Goal: Book appointment/travel/reservation

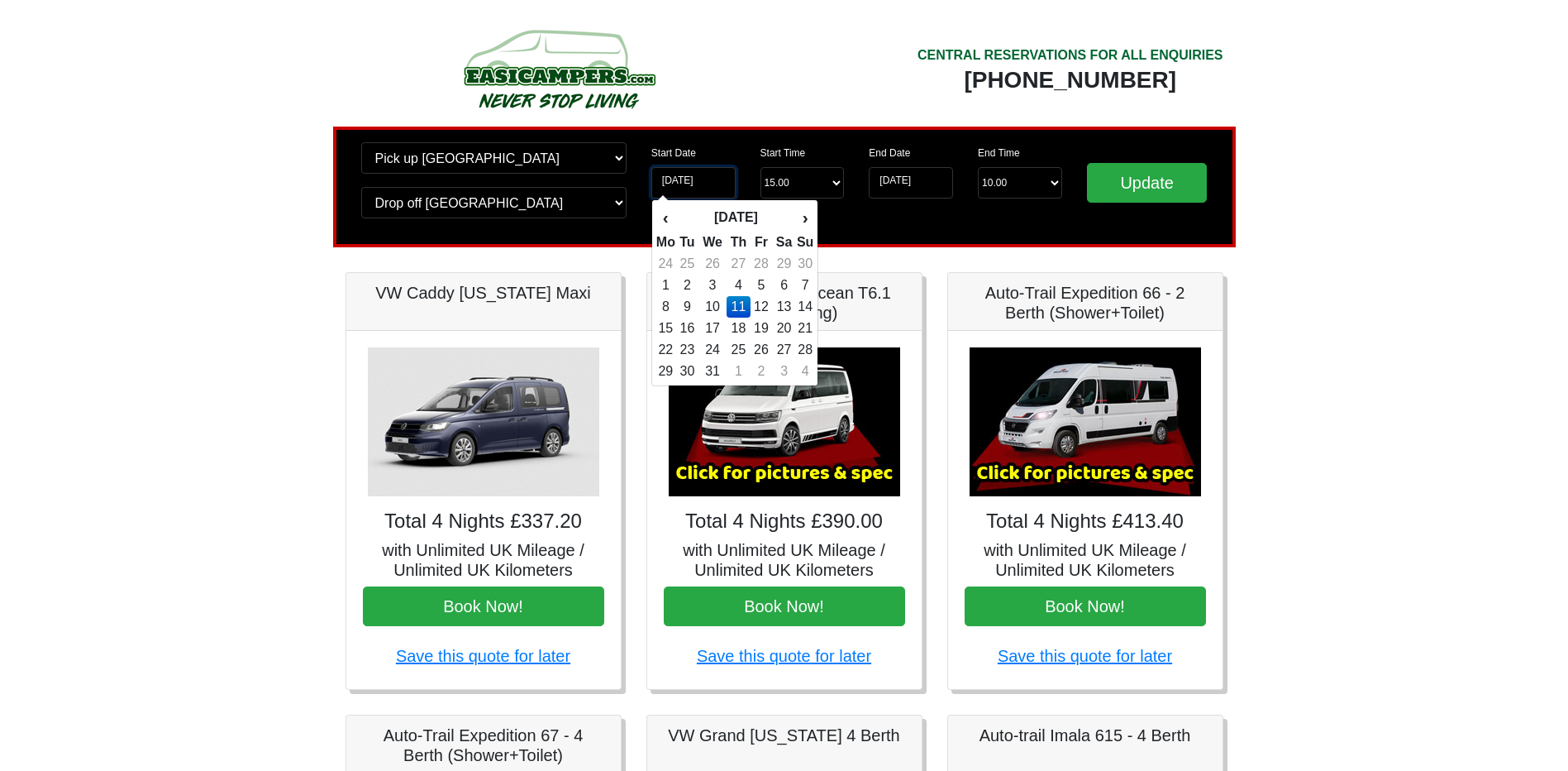
click at [685, 180] on input "[DATE]" at bounding box center [693, 183] width 85 height 31
click at [807, 215] on th "›" at bounding box center [805, 217] width 18 height 28
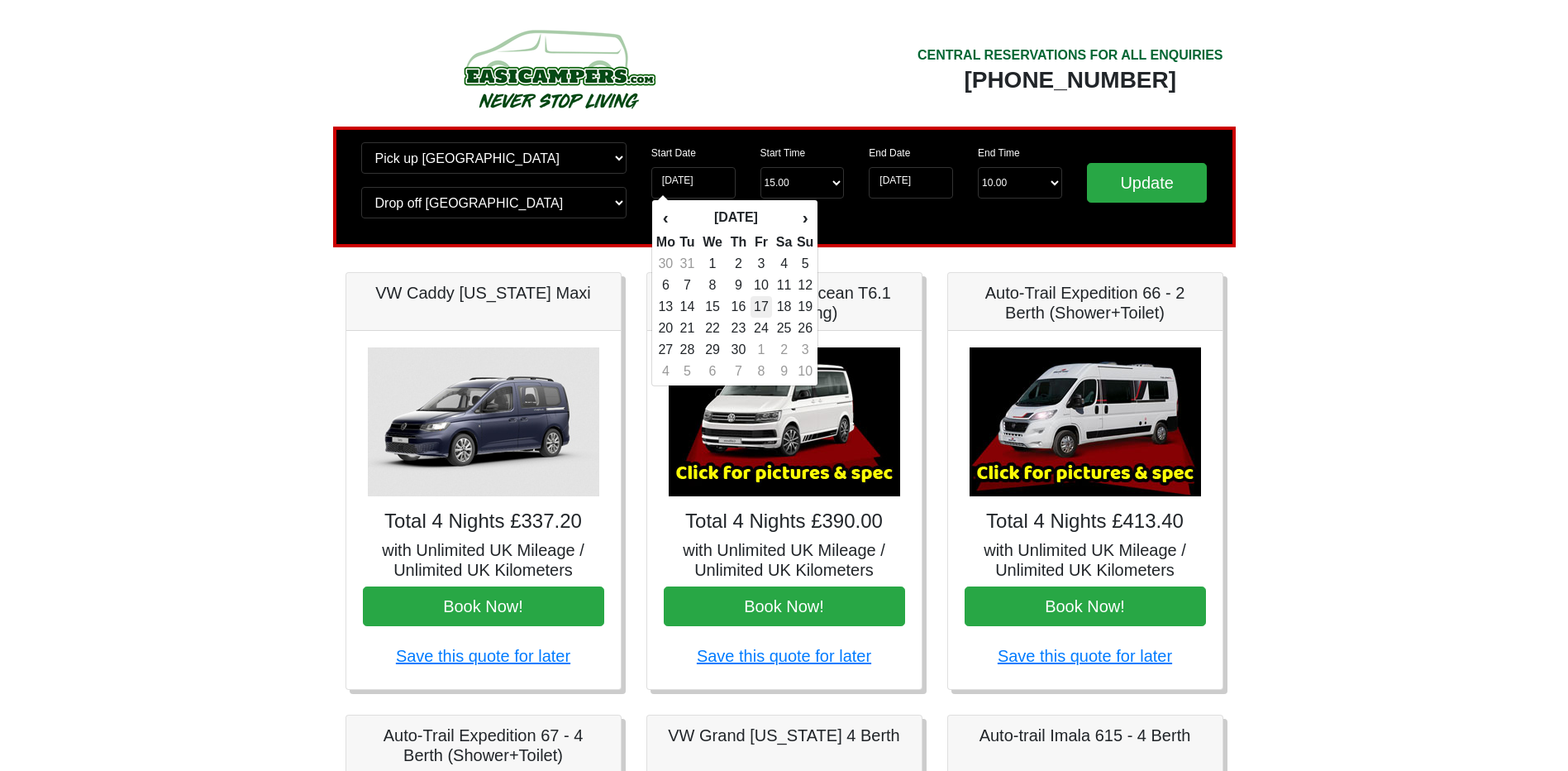
drag, startPoint x: 807, startPoint y: 215, endPoint x: 764, endPoint y: 308, distance: 102.5
click at [764, 308] on td "17" at bounding box center [761, 307] width 22 height 21
type input "[DATE]"
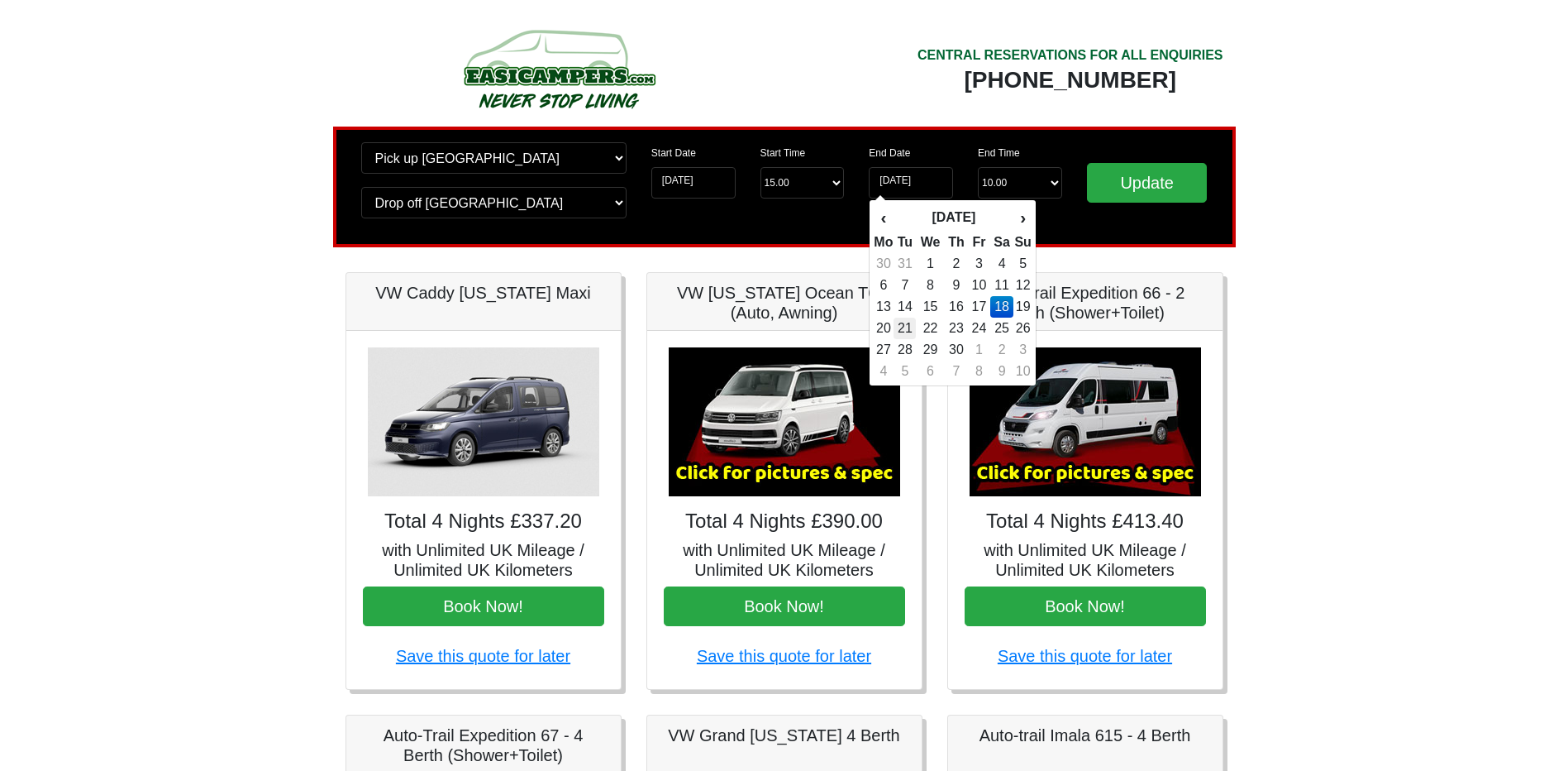
click at [913, 327] on td "21" at bounding box center [904, 328] width 22 height 21
type input "[DATE]"
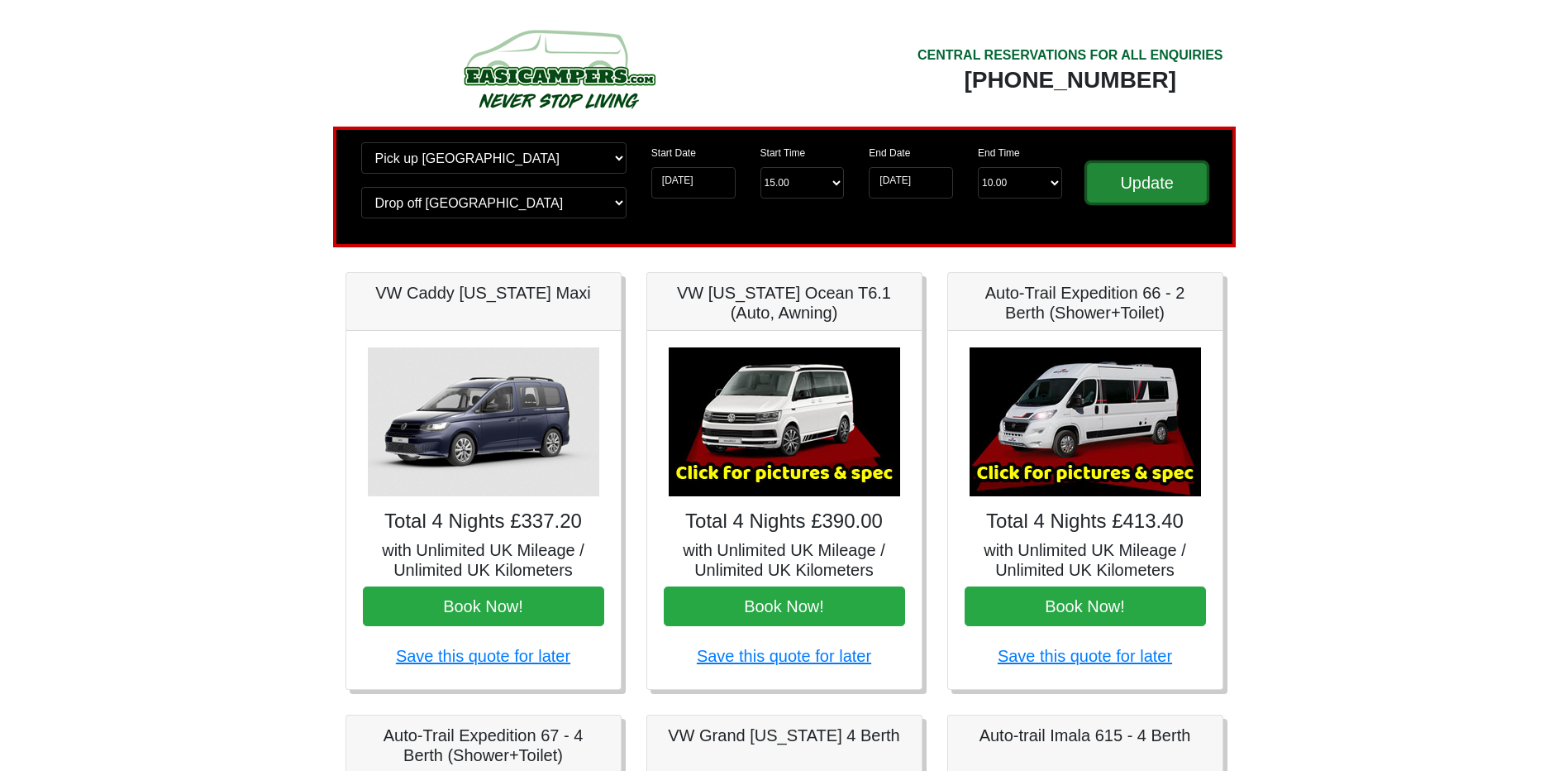
click at [1162, 185] on input "Update" at bounding box center [1148, 182] width 121 height 40
